Goal: Use online tool/utility: Utilize a website feature to perform a specific function

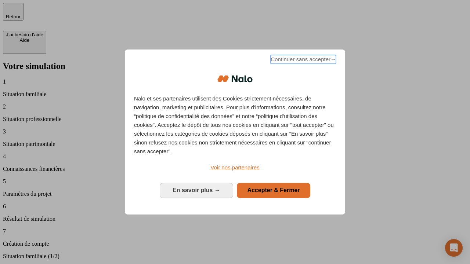
click at [303, 61] on span "Continuer sans accepter →" at bounding box center [303, 59] width 65 height 9
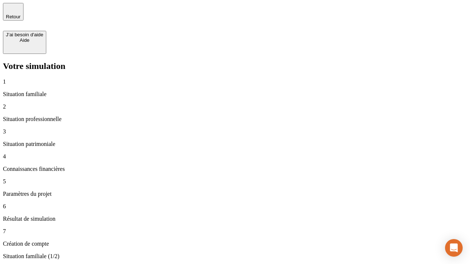
type input "70 000"
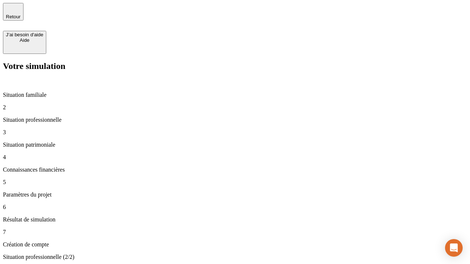
type input "1 000"
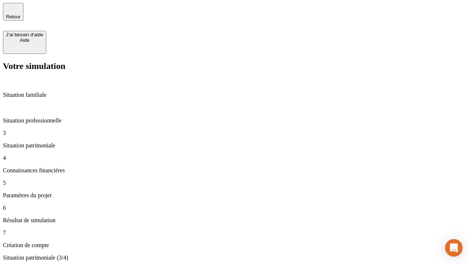
type input "800"
type input "6"
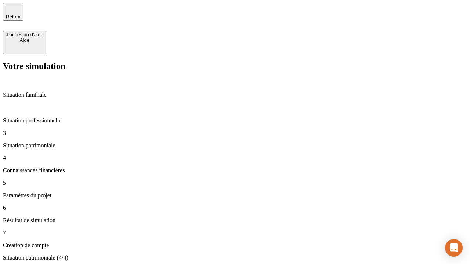
type input "400"
type input "3"
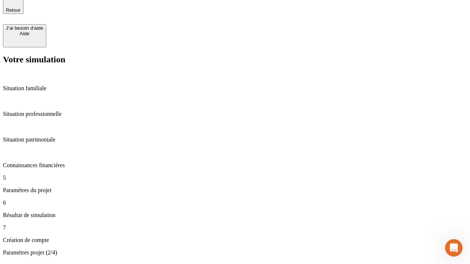
type input "35"
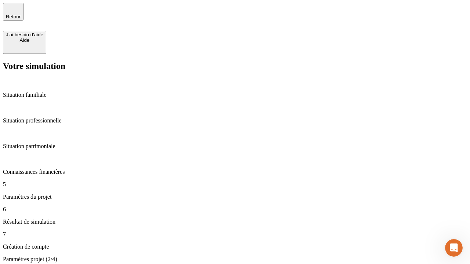
type input "500"
type input "640"
